Goal: Information Seeking & Learning: Learn about a topic

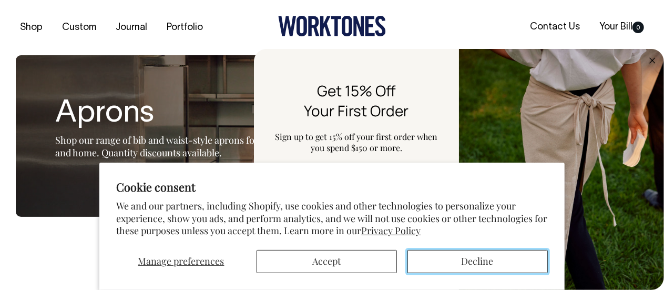
click at [478, 258] on button "Decline" at bounding box center [478, 261] width 140 height 23
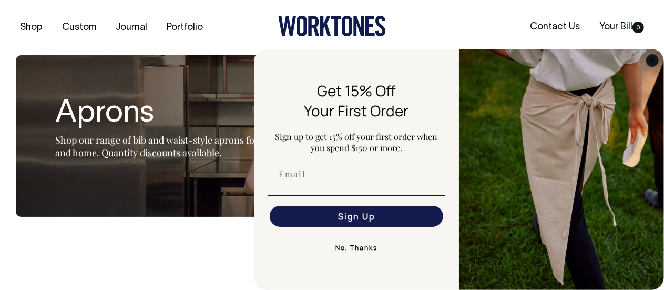
click at [656, 63] on circle "Close dialog" at bounding box center [653, 60] width 12 height 12
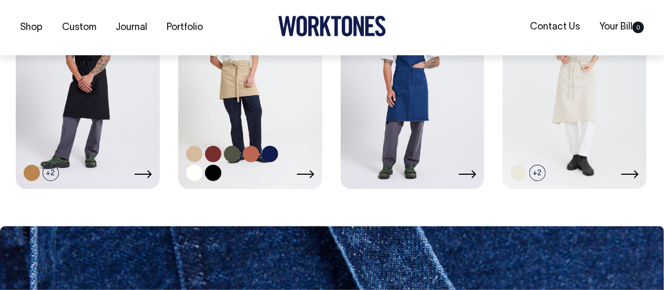
scroll to position [579, 0]
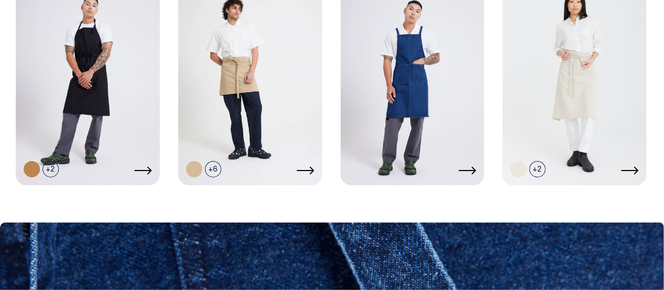
click at [398, 82] on link at bounding box center [413, 76] width 144 height 214
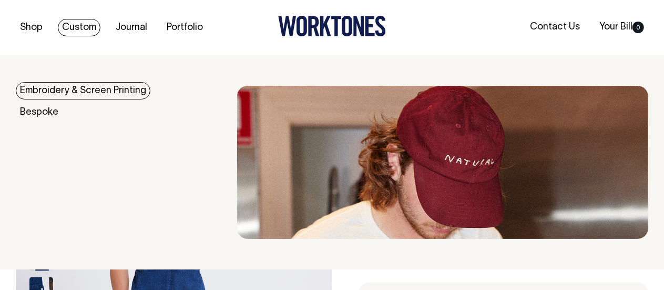
click at [88, 22] on link "Custom" at bounding box center [79, 27] width 43 height 17
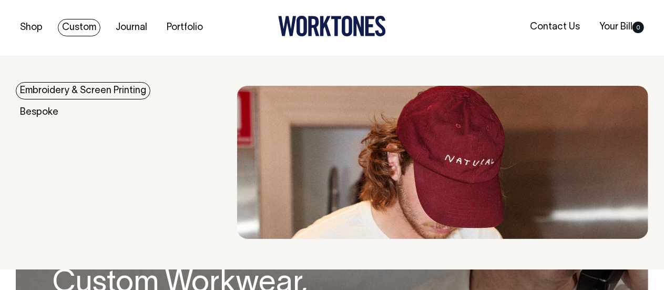
click at [48, 96] on link "Embroidery & Screen Printing" at bounding box center [83, 90] width 135 height 17
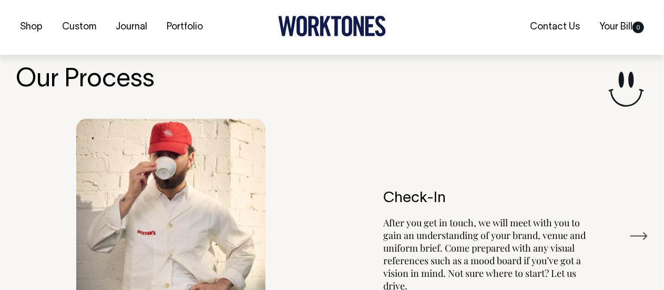
scroll to position [1180, 0]
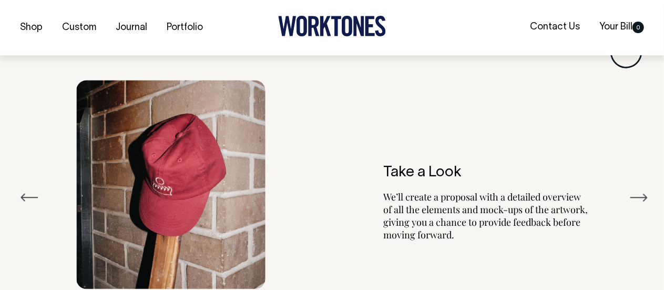
click at [630, 195] on button "Next" at bounding box center [639, 197] width 19 height 16
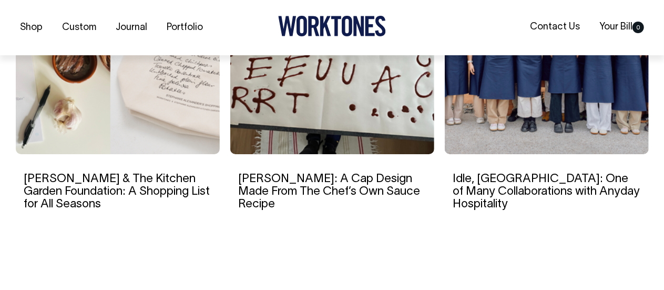
click at [572, 96] on img at bounding box center [547, 54] width 204 height 200
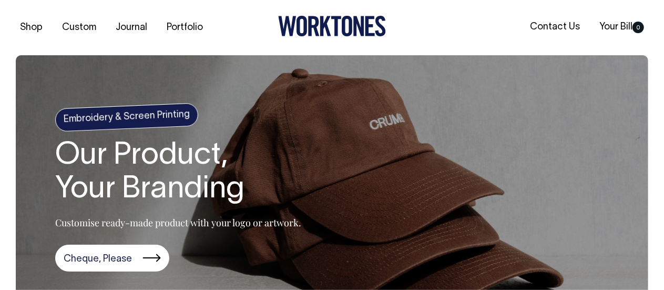
scroll to position [0, 0]
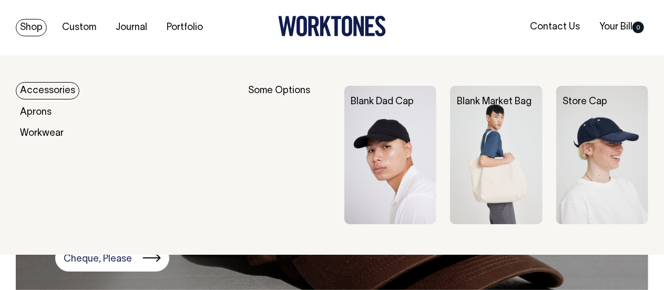
click at [28, 28] on link "Shop" at bounding box center [31, 27] width 31 height 17
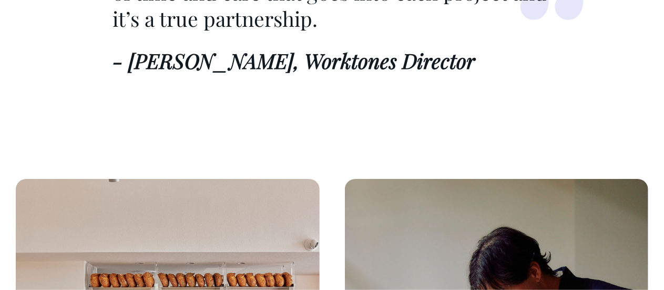
scroll to position [1595, 0]
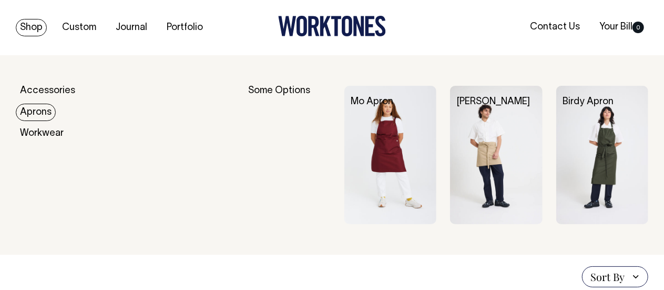
click at [36, 108] on link "Aprons" at bounding box center [36, 112] width 40 height 17
